Goal: Task Accomplishment & Management: Manage account settings

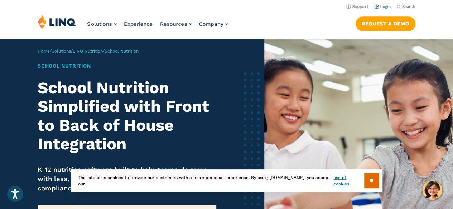
click at [382, 5] on link "Login" at bounding box center [382, 6] width 17 height 5
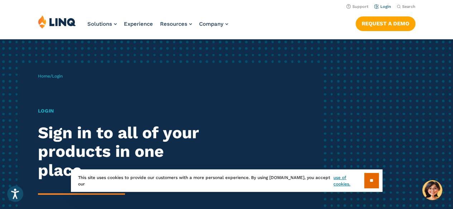
click at [386, 5] on link "Login" at bounding box center [382, 6] width 17 height 5
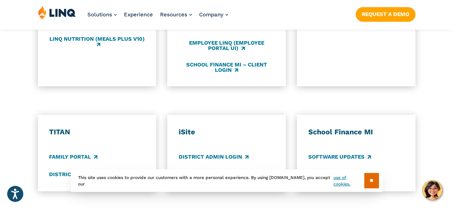
scroll to position [538, 0]
